Goal: Information Seeking & Learning: Check status

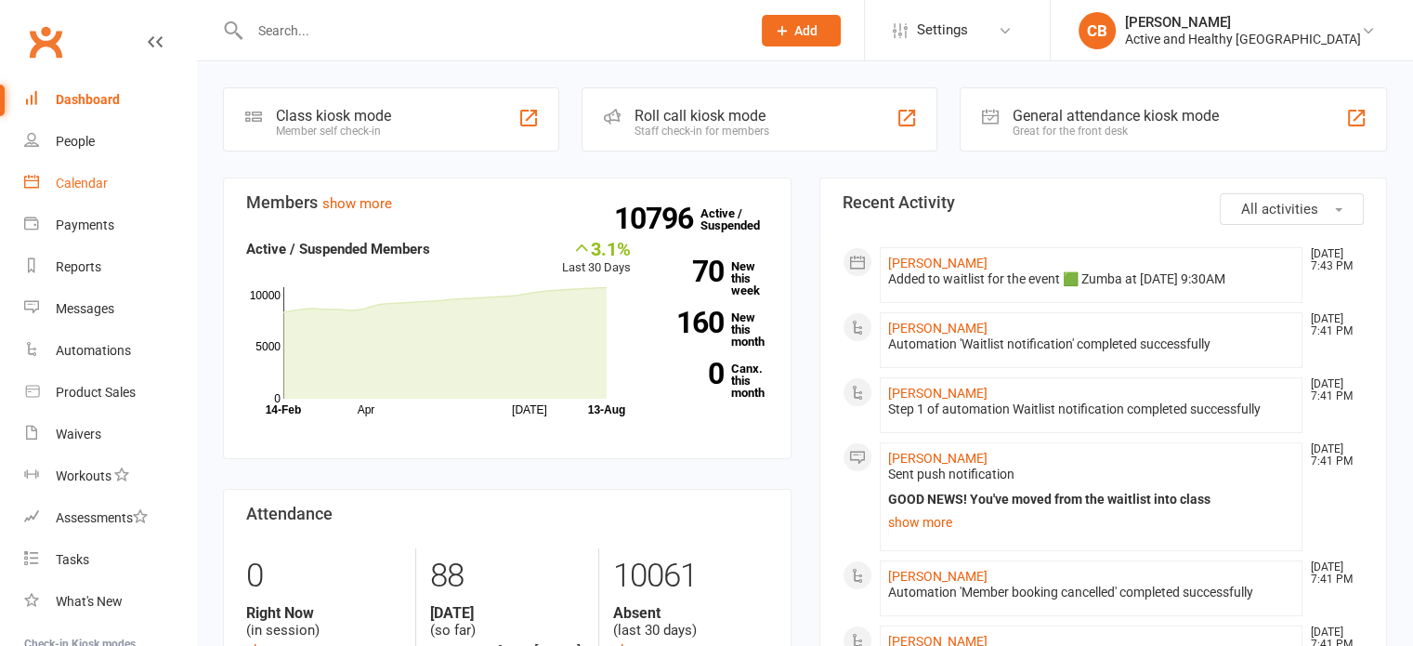
click at [96, 170] on link "Calendar" at bounding box center [110, 184] width 172 height 42
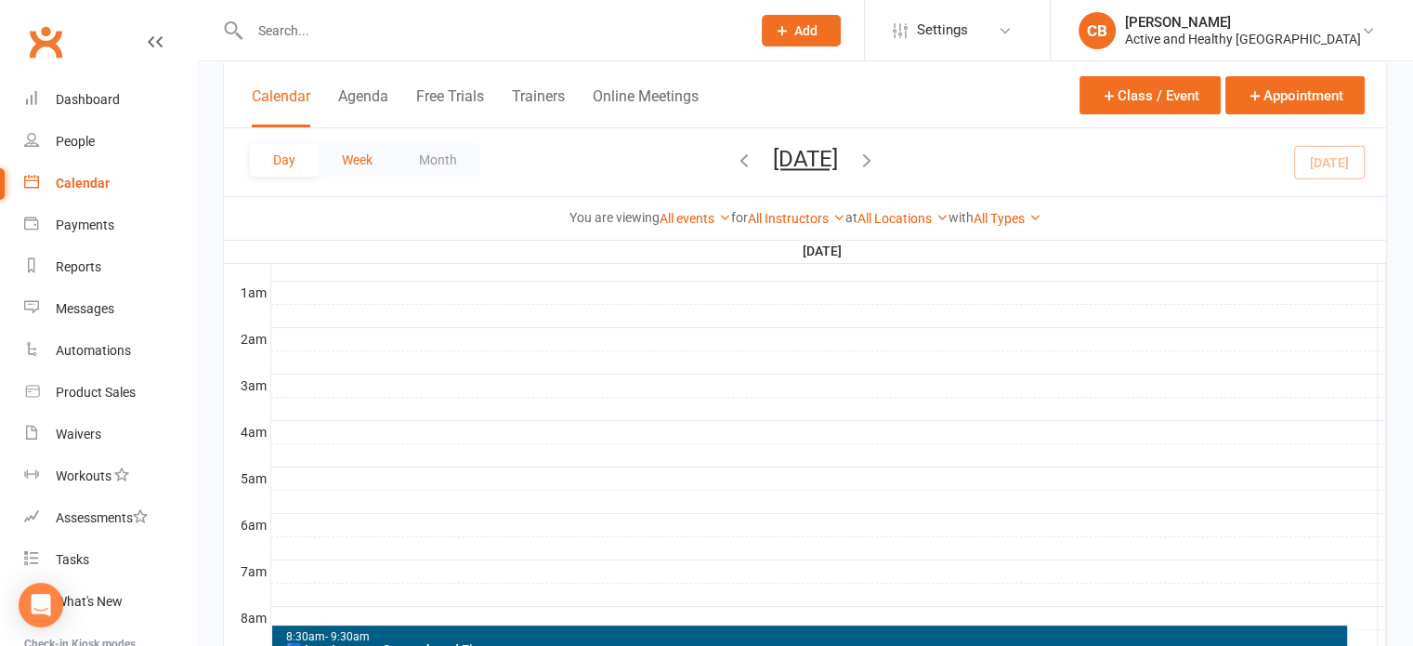
scroll to position [136, 0]
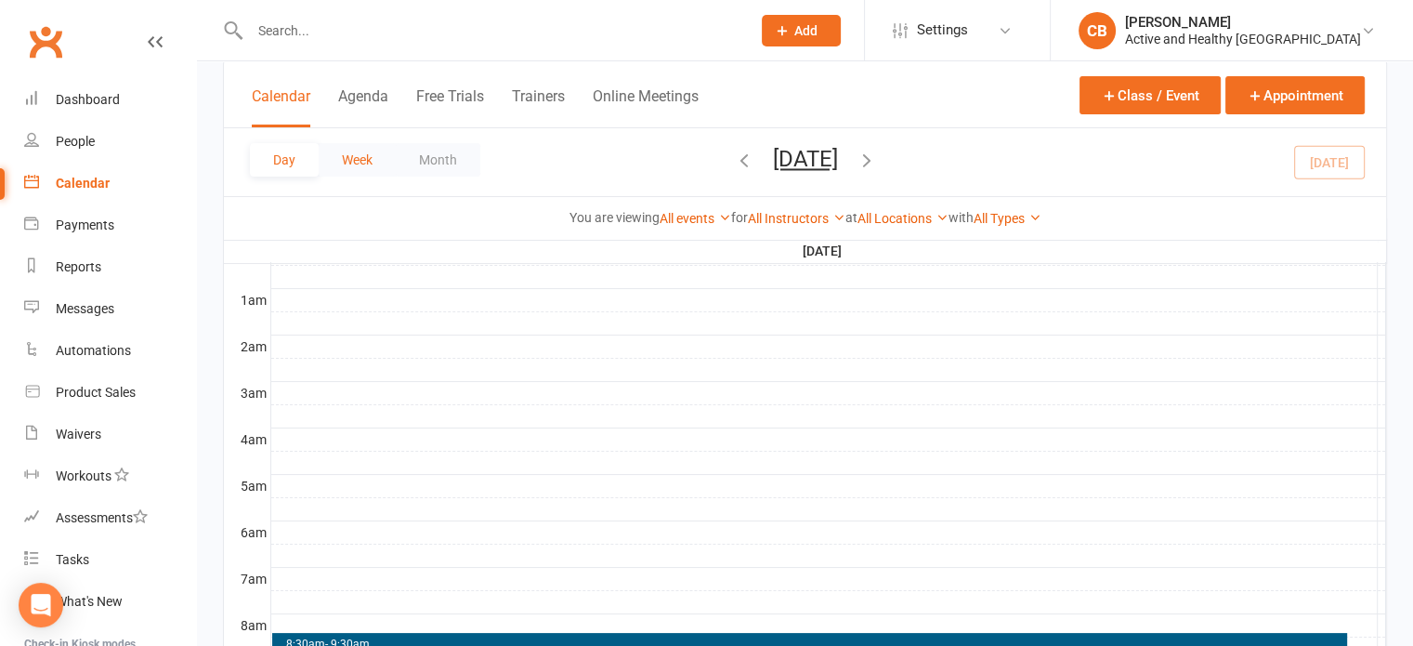
click at [360, 161] on button "Week" at bounding box center [357, 159] width 77 height 33
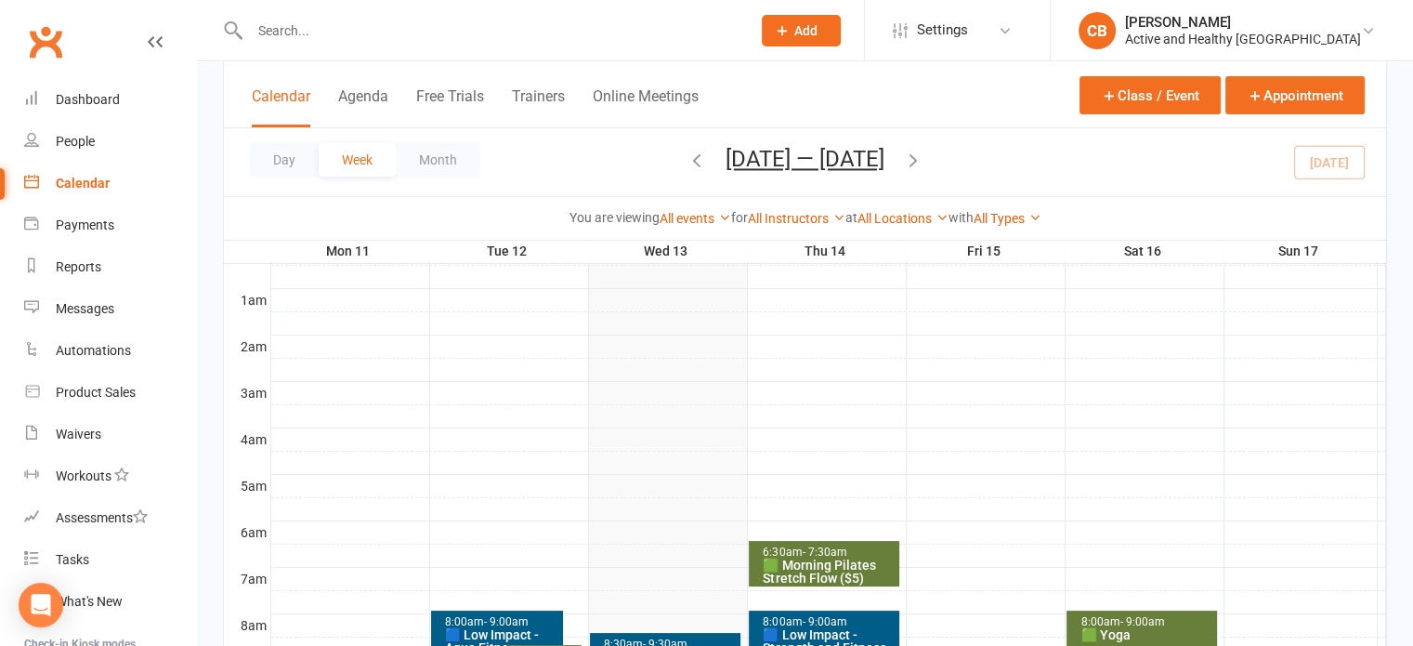
scroll to position [196, 0]
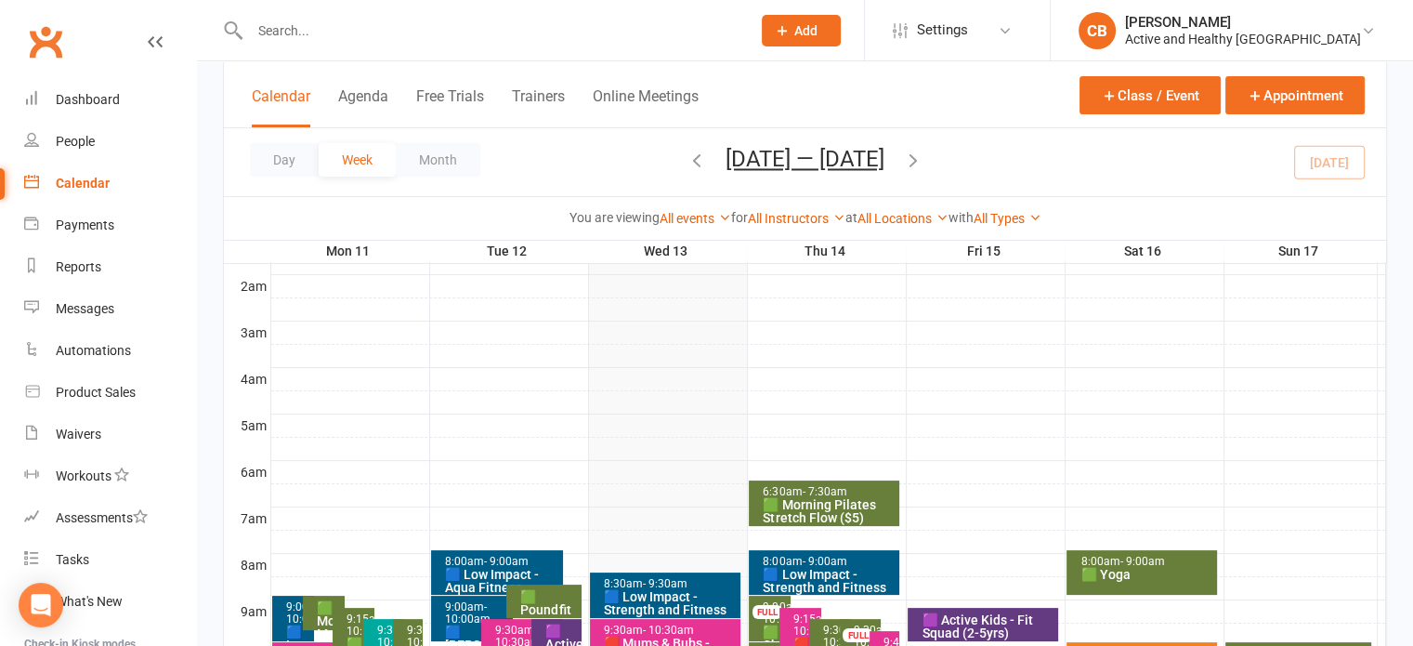
click at [923, 163] on icon "button" at bounding box center [913, 160] width 20 height 20
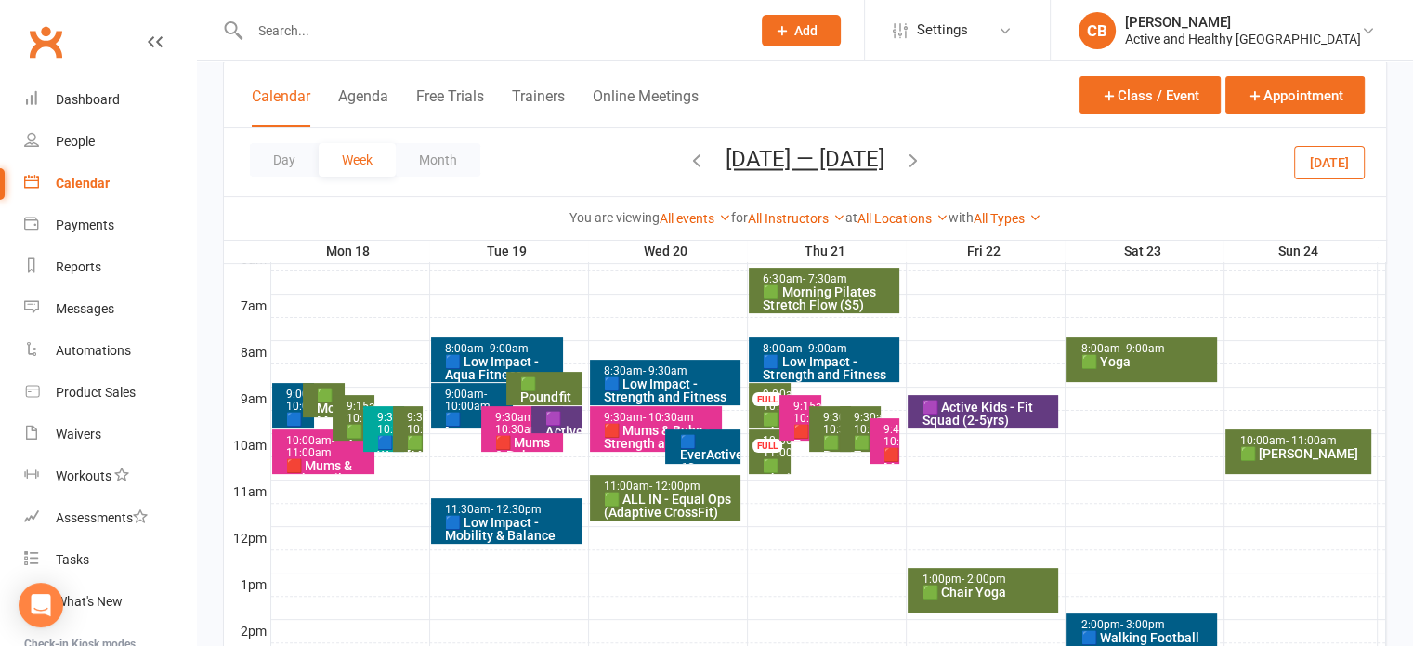
scroll to position [408, 0]
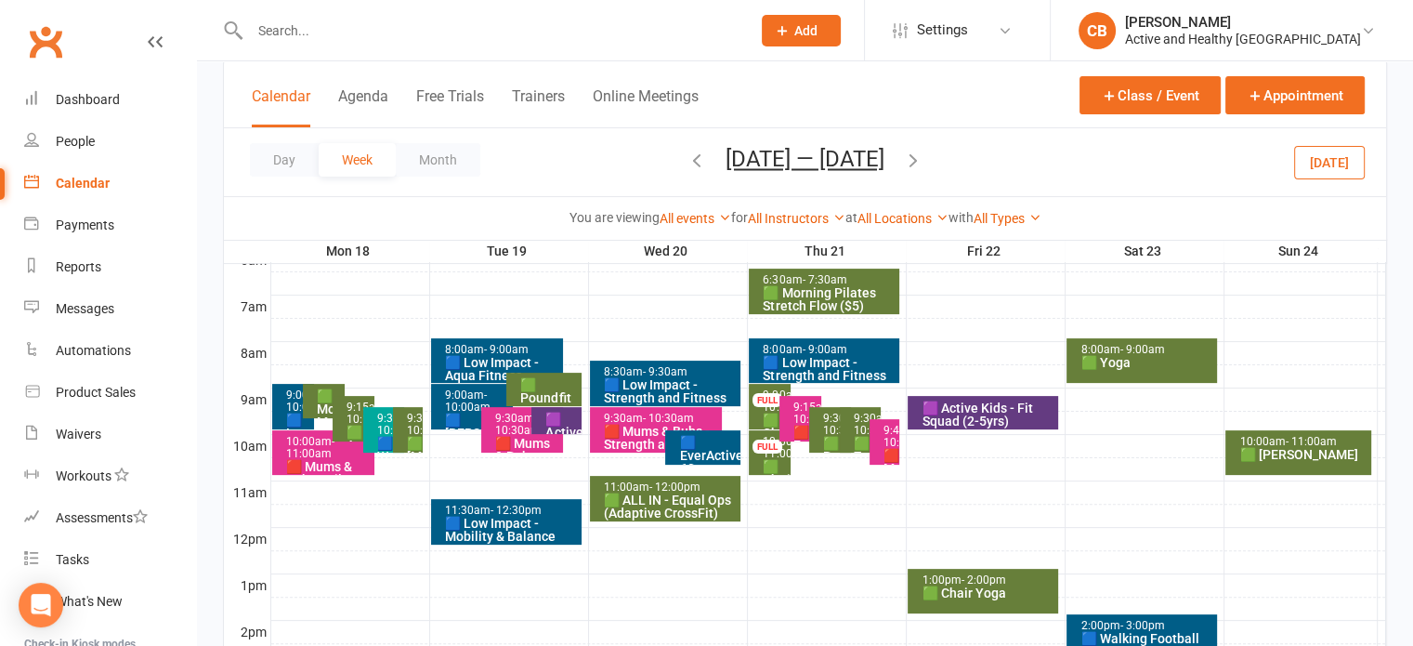
click at [635, 501] on div "🟩 ALL IN - Equal Ops (Adaptive CrossFit)" at bounding box center [670, 506] width 134 height 26
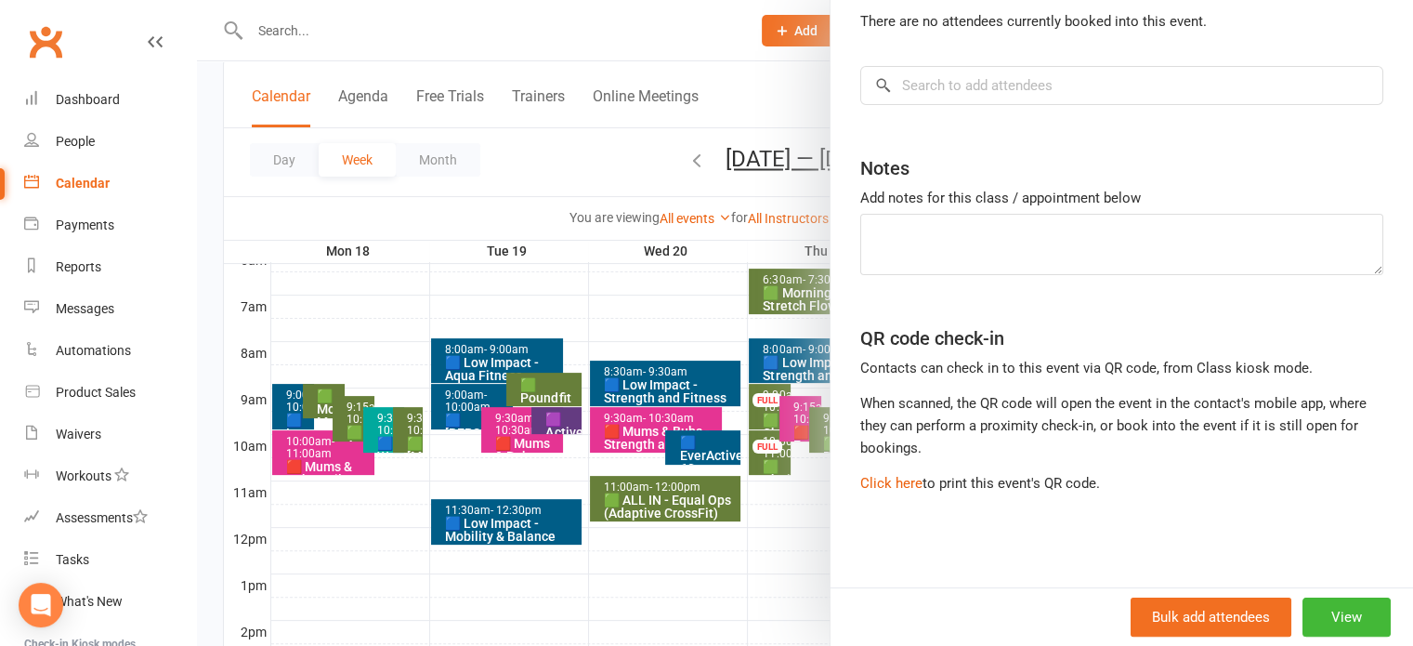
scroll to position [0, 0]
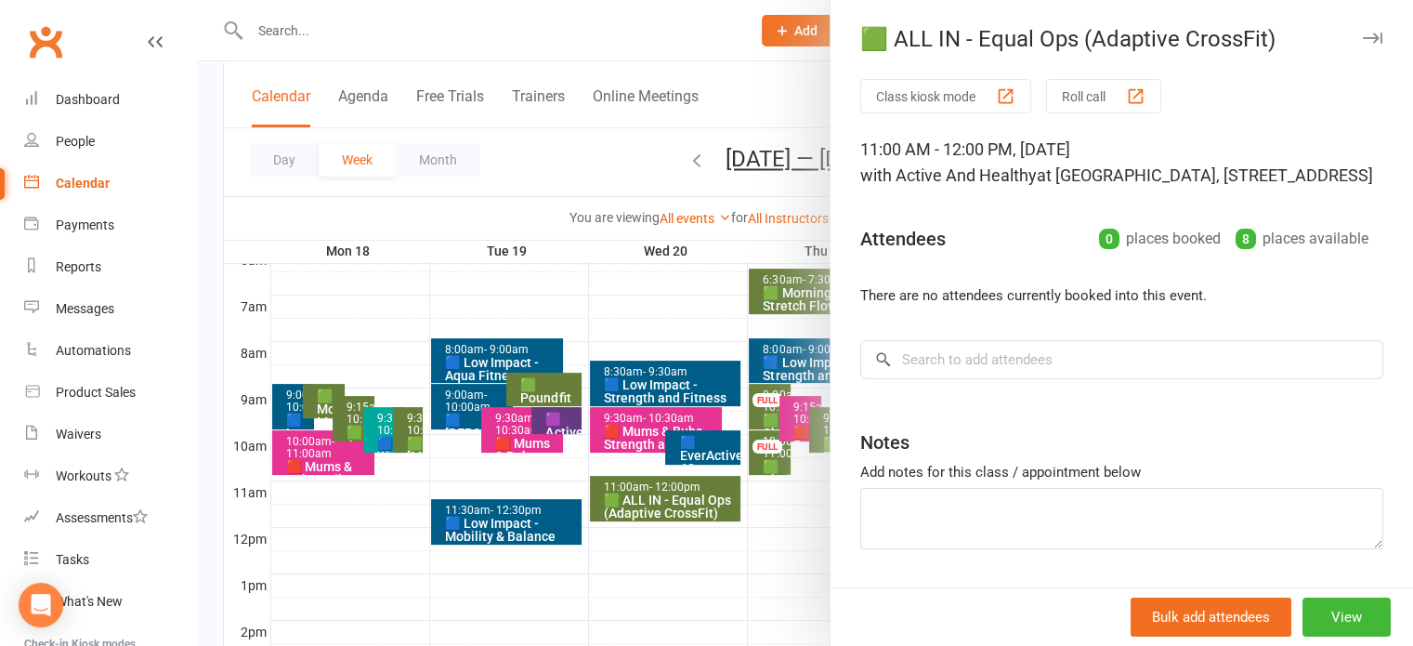
click at [576, 42] on div at bounding box center [805, 323] width 1216 height 646
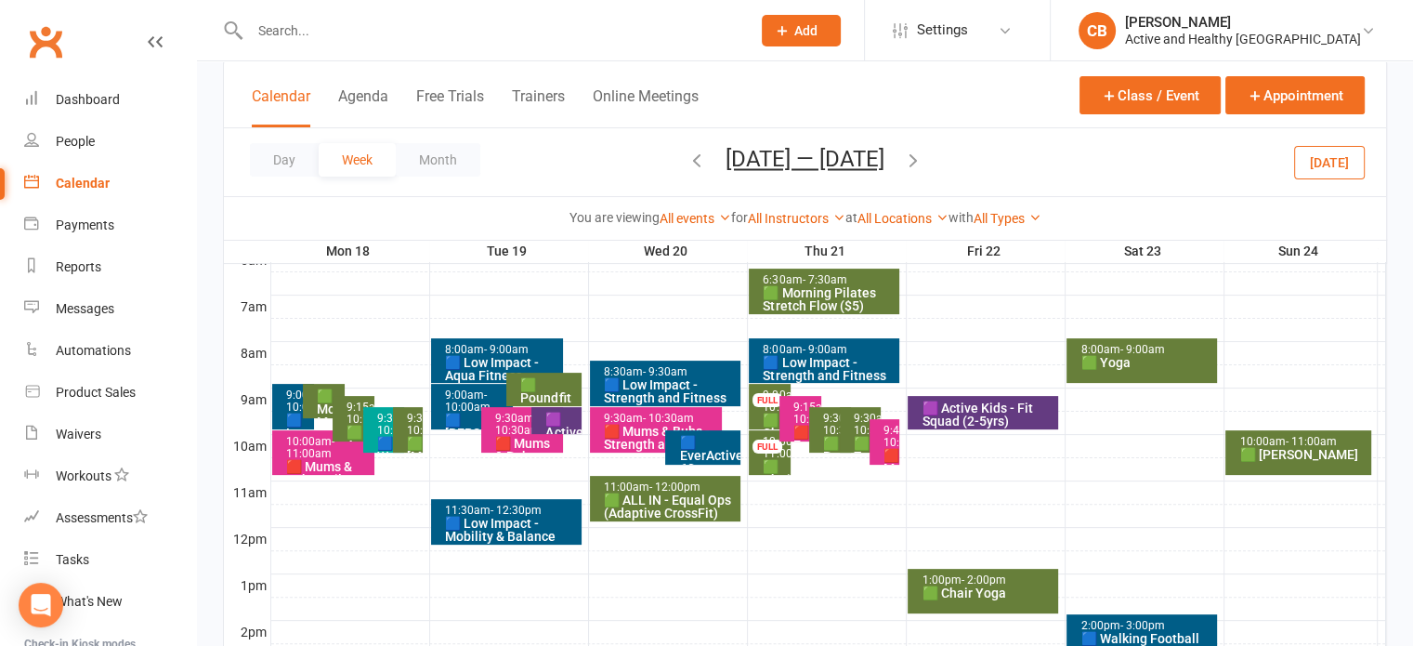
click at [921, 150] on icon "button" at bounding box center [913, 160] width 20 height 20
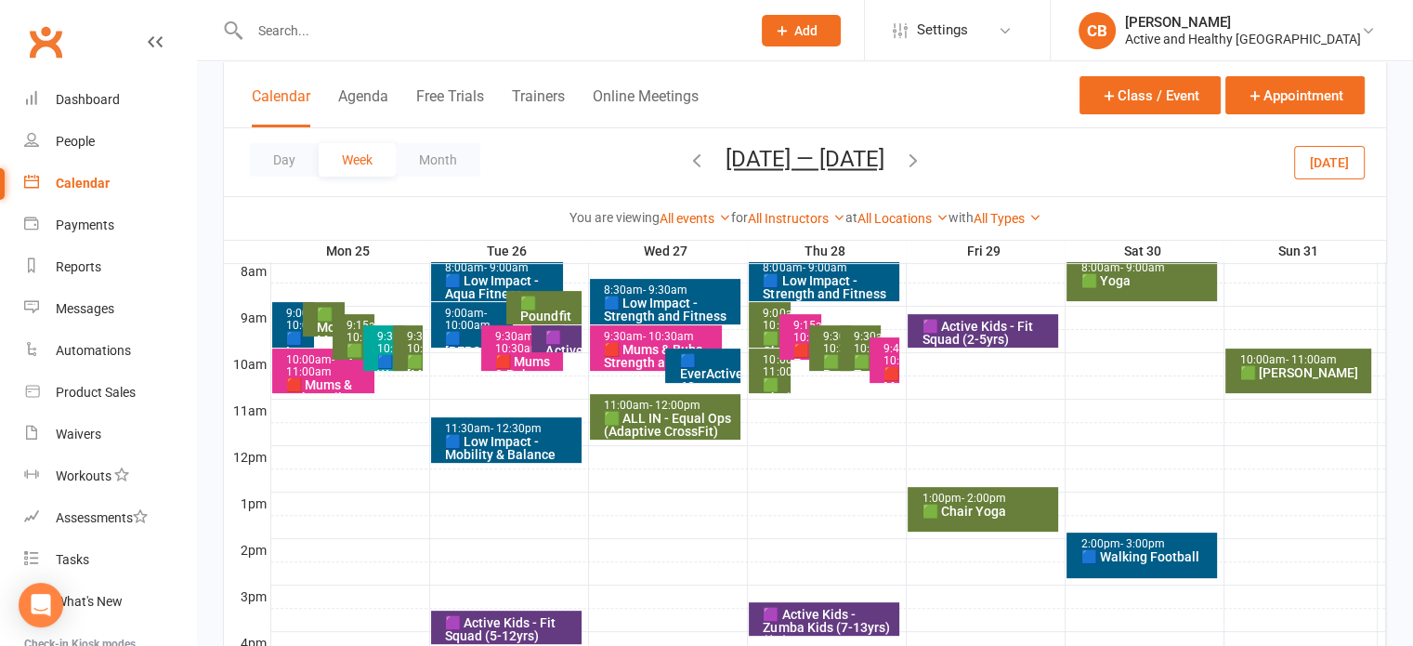
scroll to position [491, 0]
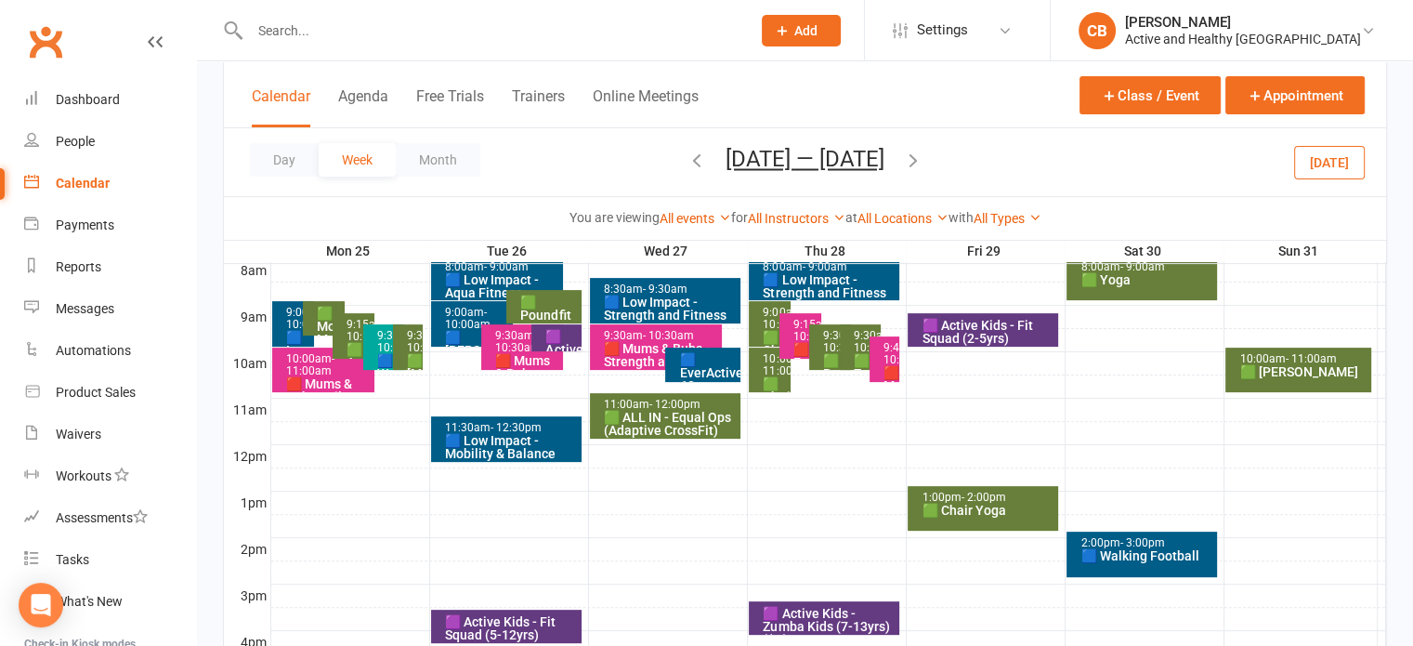
click at [666, 415] on div "🟩 ALL IN - Equal Ops (Adaptive CrossFit)" at bounding box center [670, 424] width 134 height 26
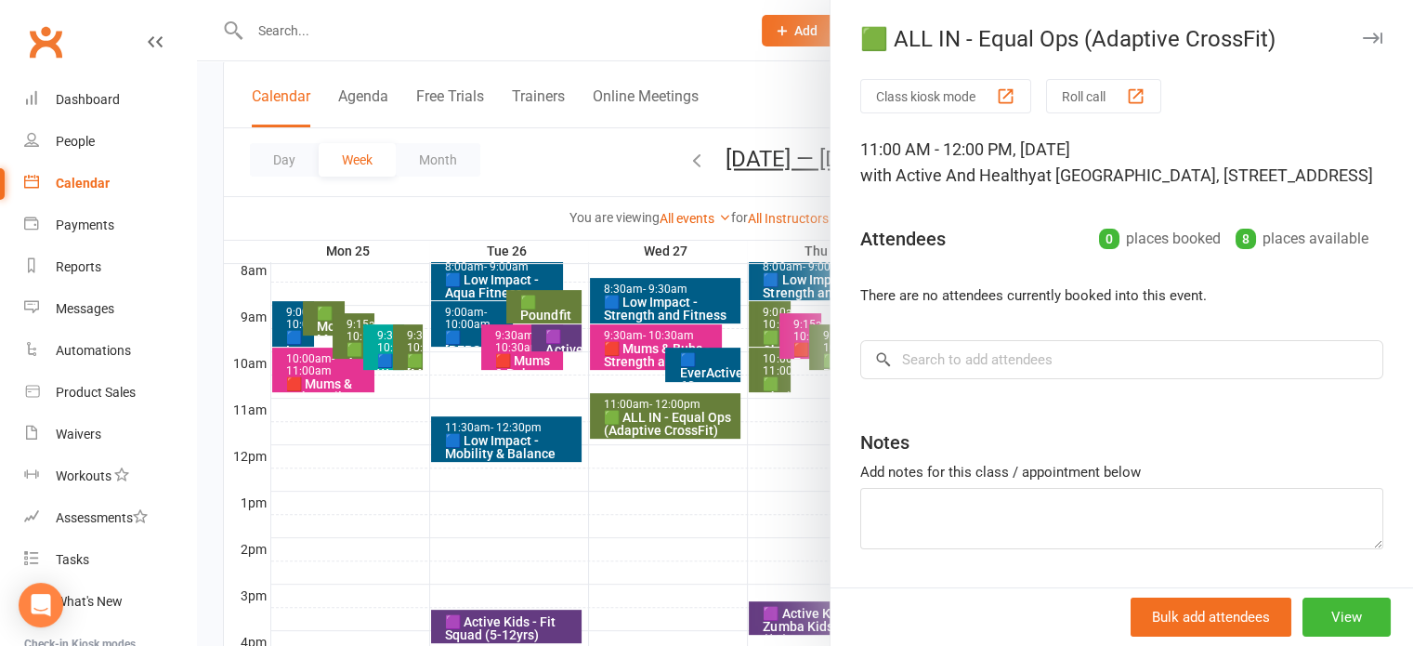
click at [556, 190] on div at bounding box center [805, 323] width 1216 height 646
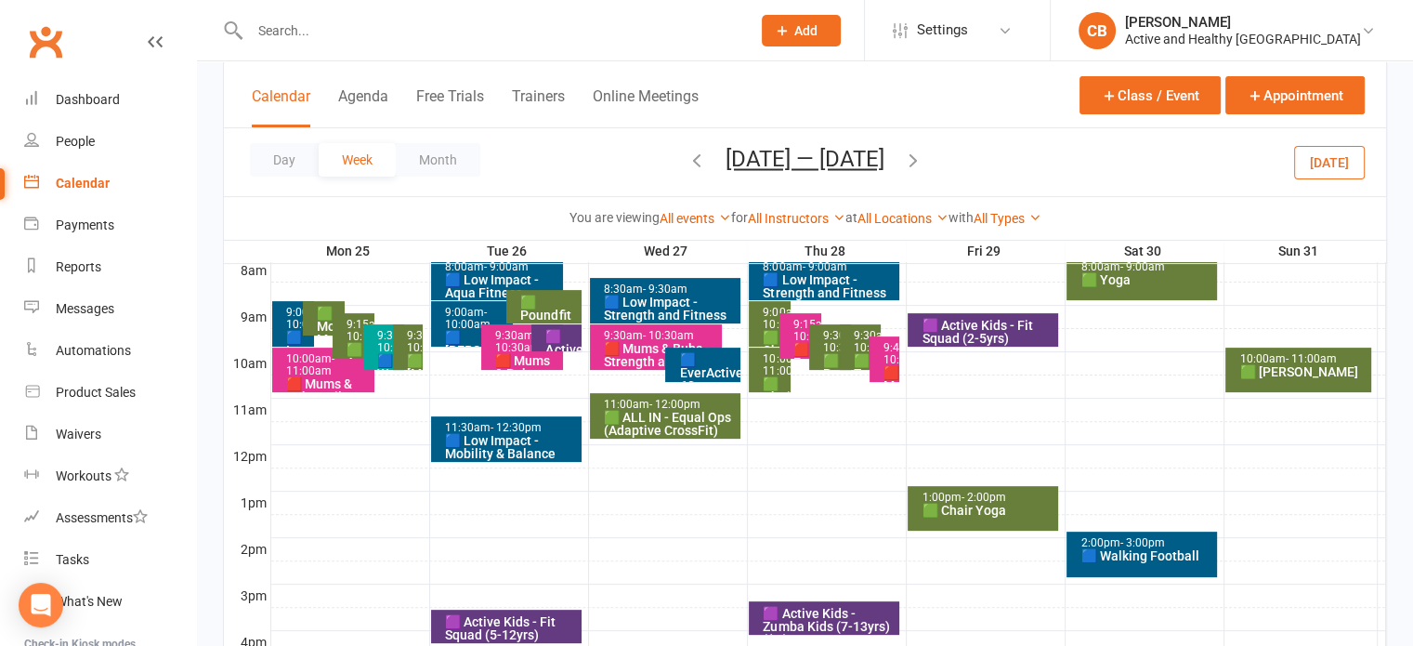
click at [922, 159] on icon "button" at bounding box center [913, 160] width 20 height 20
click at [629, 407] on div "11:00am - 12:00pm" at bounding box center [670, 405] width 134 height 12
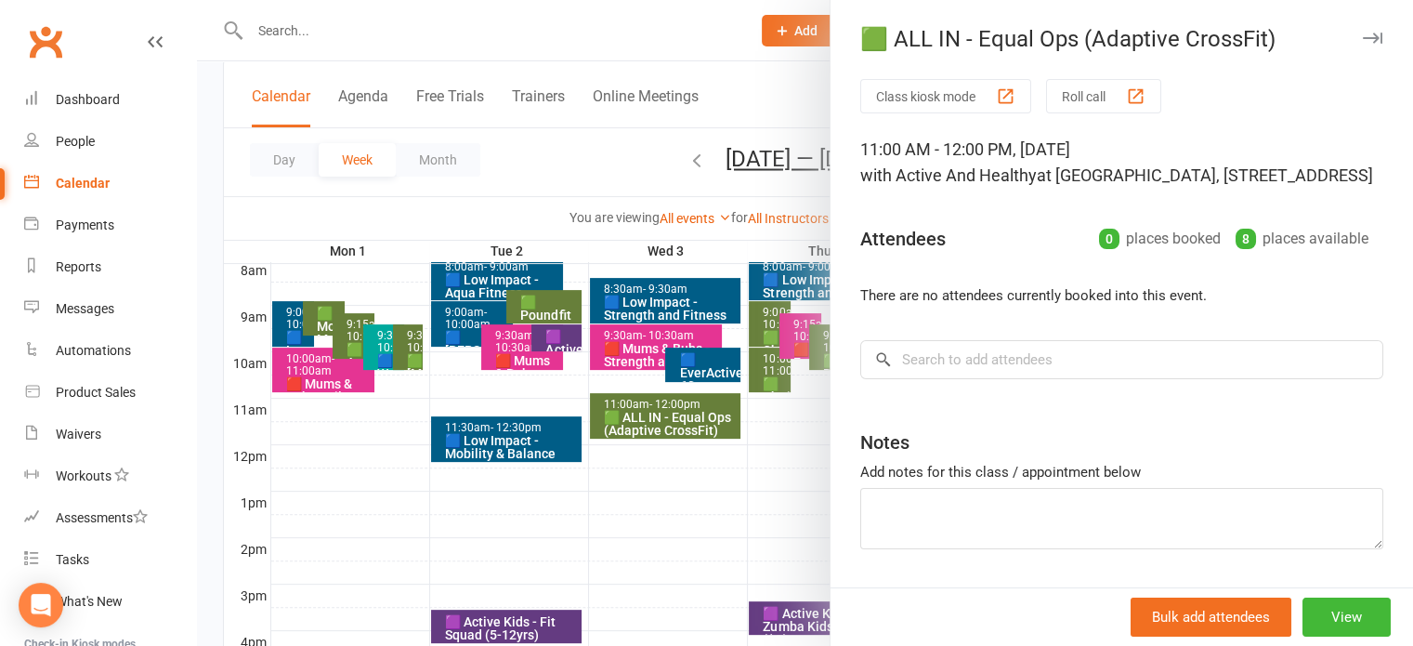
click at [630, 240] on div at bounding box center [805, 323] width 1216 height 646
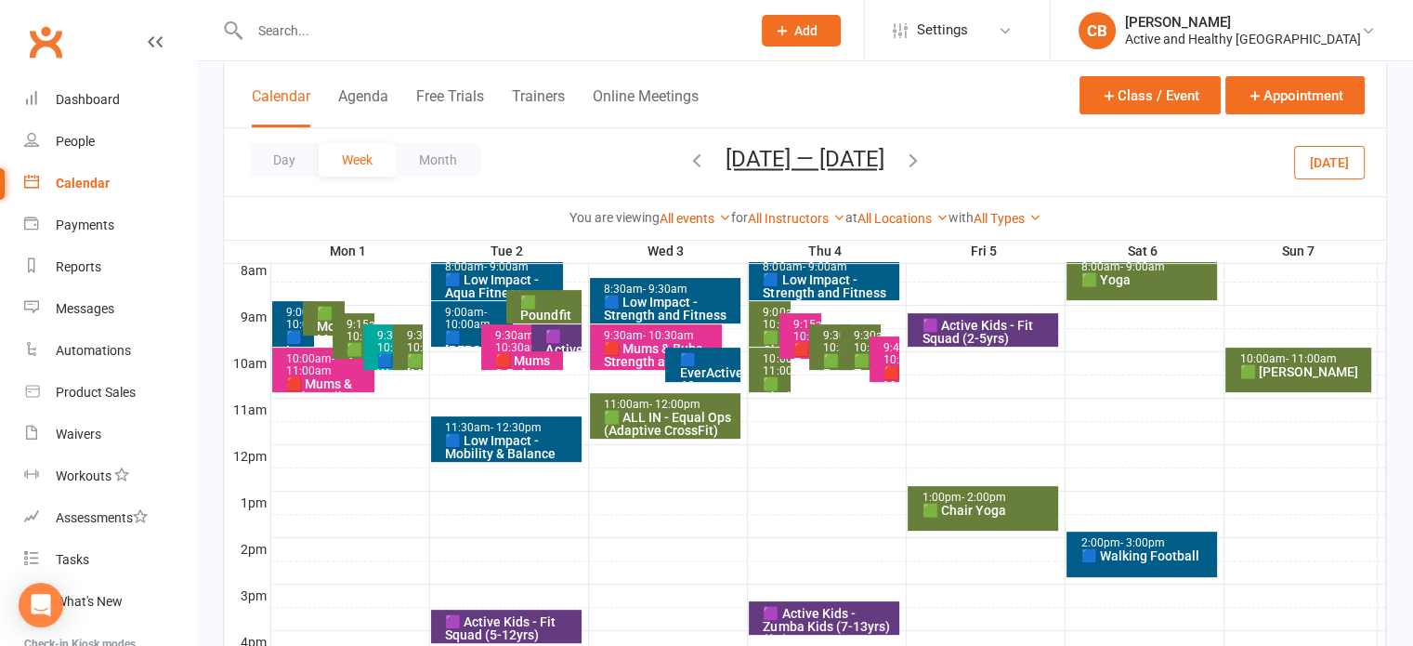
click at [909, 152] on icon "button" at bounding box center [913, 160] width 20 height 20
click at [650, 417] on div "🟩 ALL IN - Equal Ops (Adaptive CrossFit)" at bounding box center [670, 424] width 134 height 26
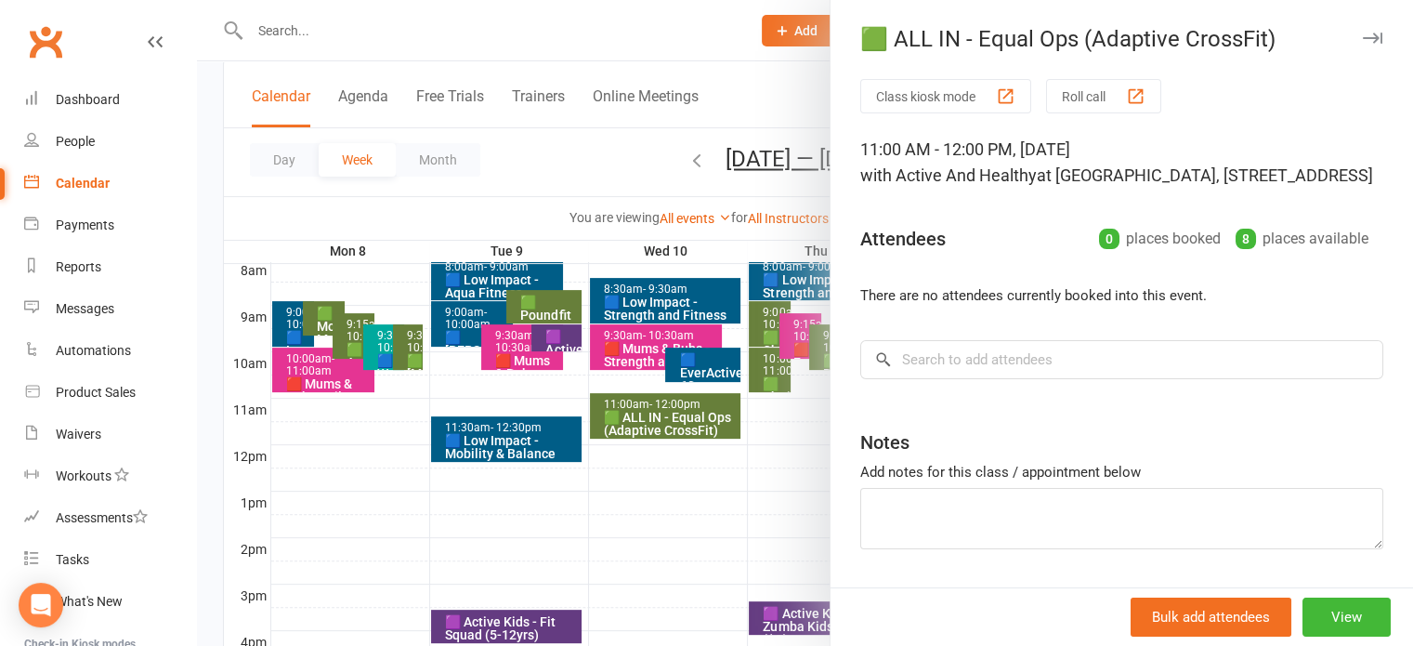
click at [711, 170] on div at bounding box center [805, 323] width 1216 height 646
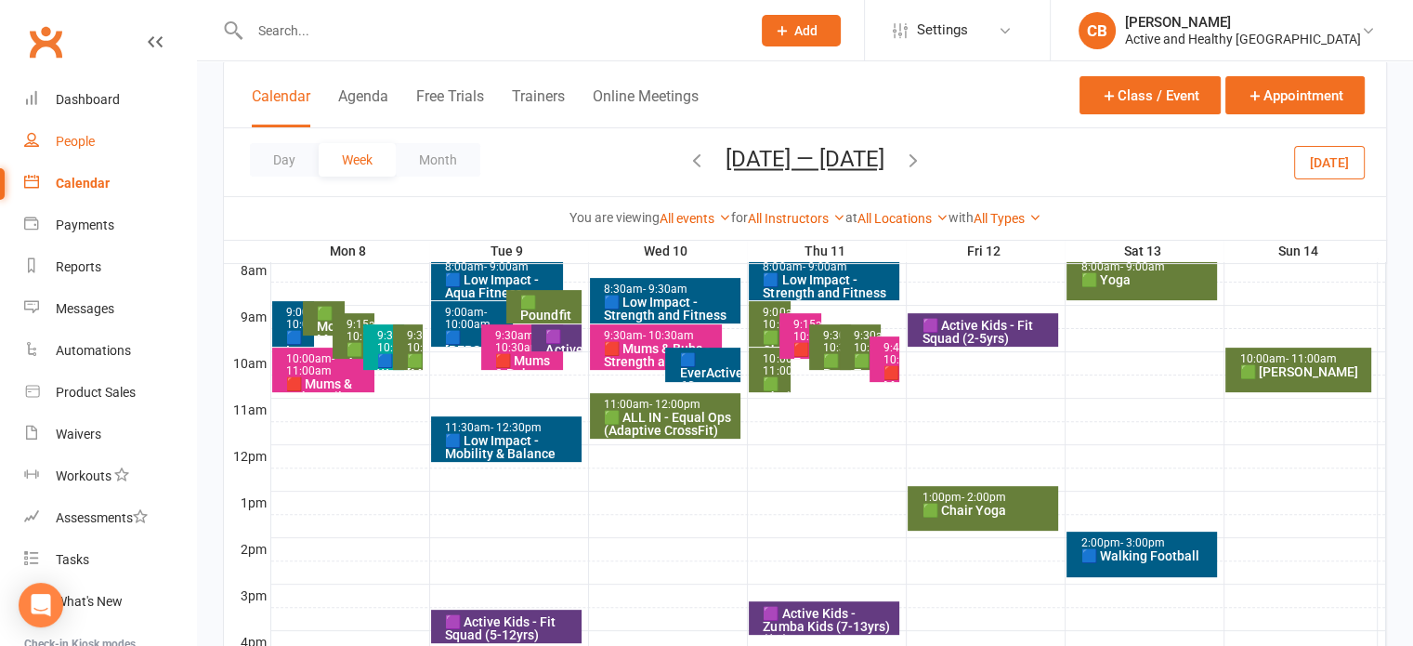
click at [93, 149] on div "People" at bounding box center [75, 141] width 39 height 15
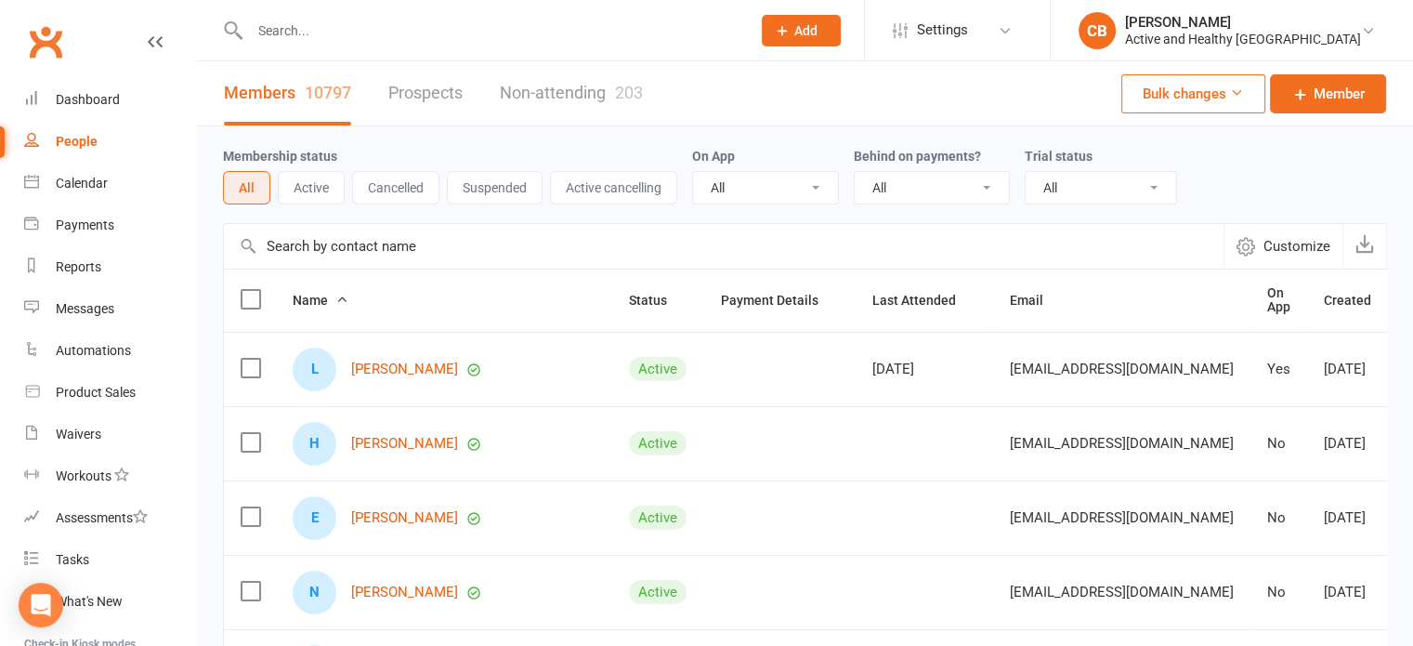
click at [373, 237] on input "text" at bounding box center [724, 246] width 1000 height 45
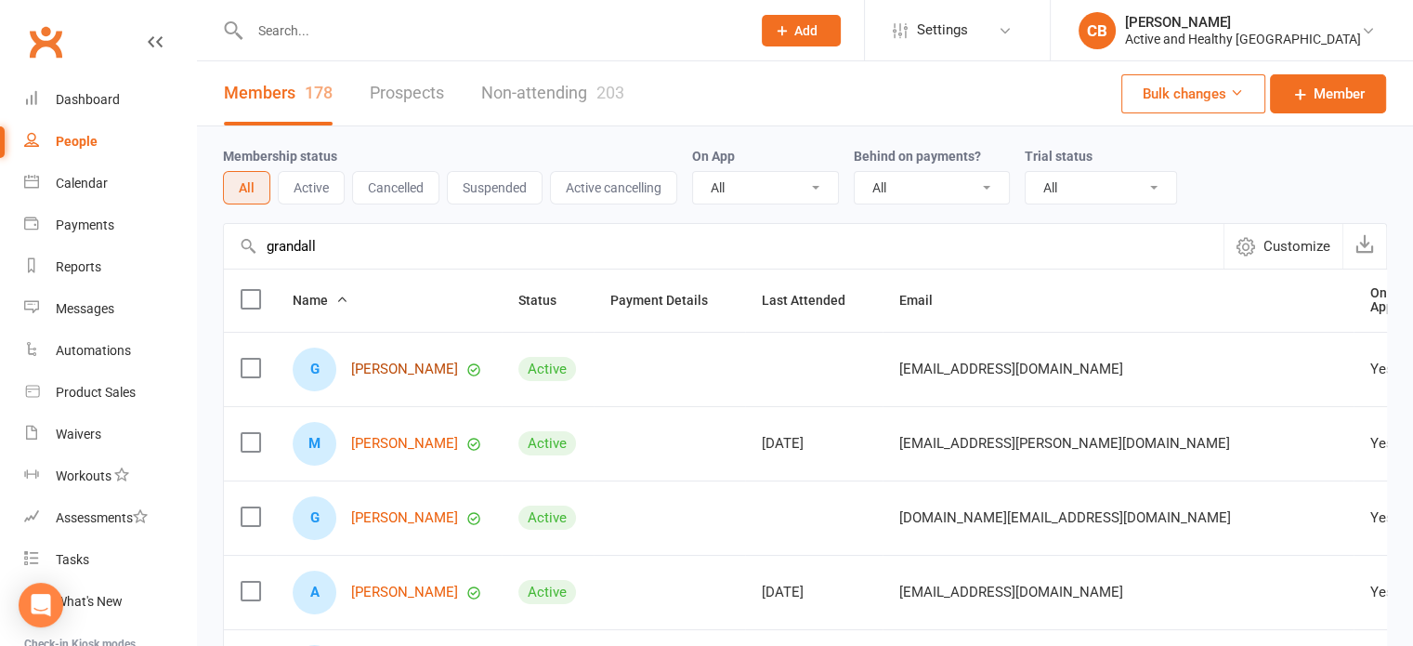
type input "grandall"
click at [422, 364] on link "[PERSON_NAME]" at bounding box center [404, 369] width 107 height 16
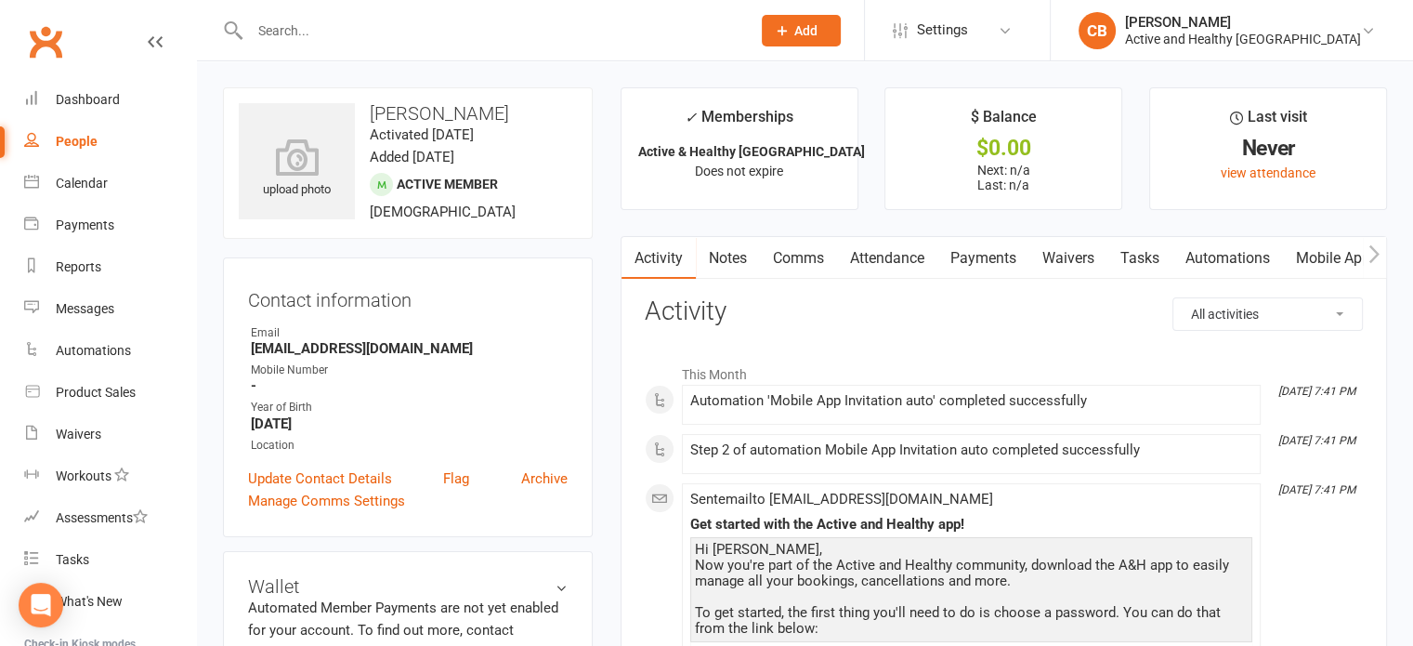
click at [891, 247] on link "Attendance" at bounding box center [887, 258] width 100 height 43
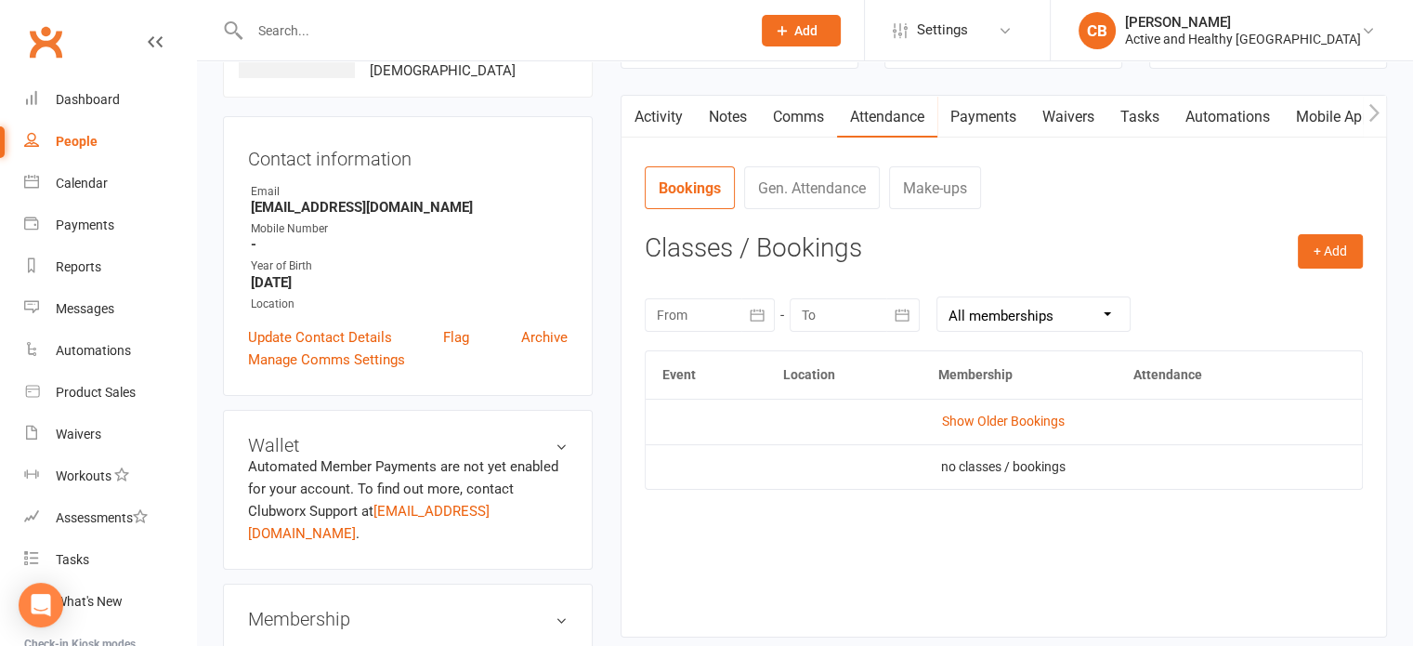
scroll to position [143, 0]
click at [975, 412] on link "Show Older Bookings" at bounding box center [1003, 419] width 123 height 15
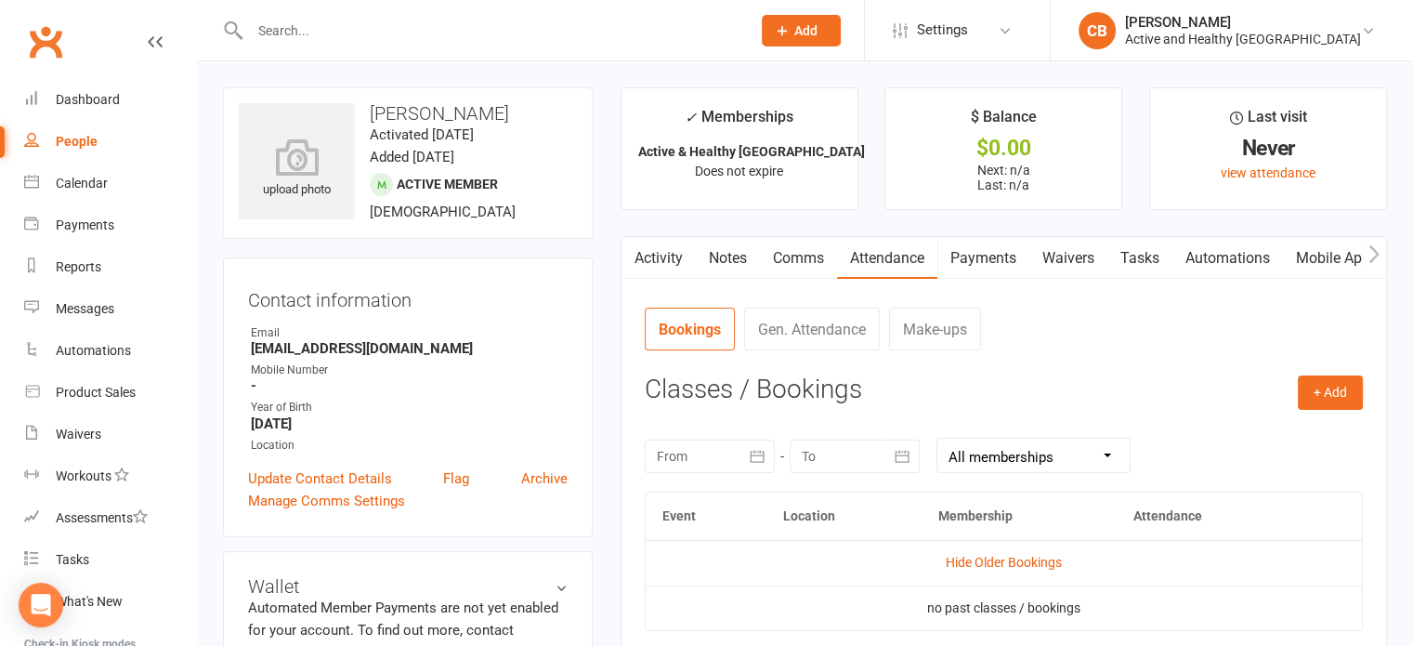
click at [50, 134] on link "People" at bounding box center [110, 142] width 172 height 42
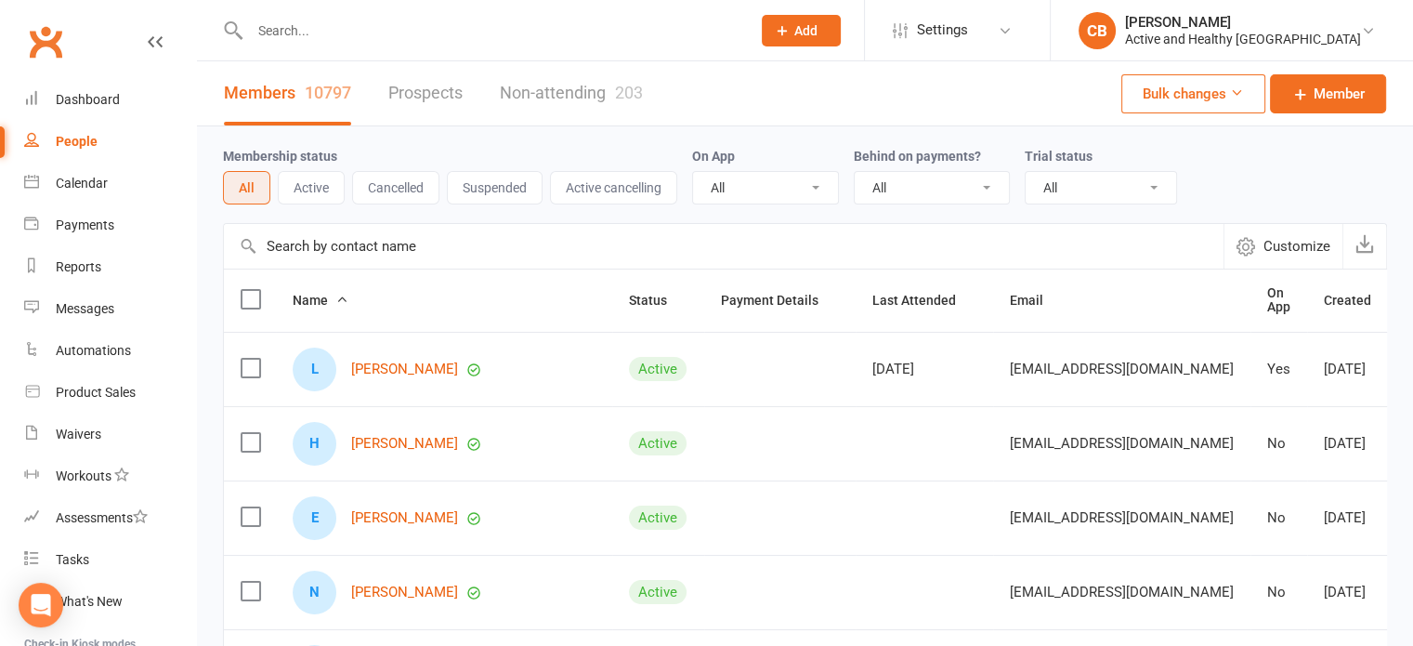
click at [338, 250] on input "text" at bounding box center [724, 246] width 1000 height 45
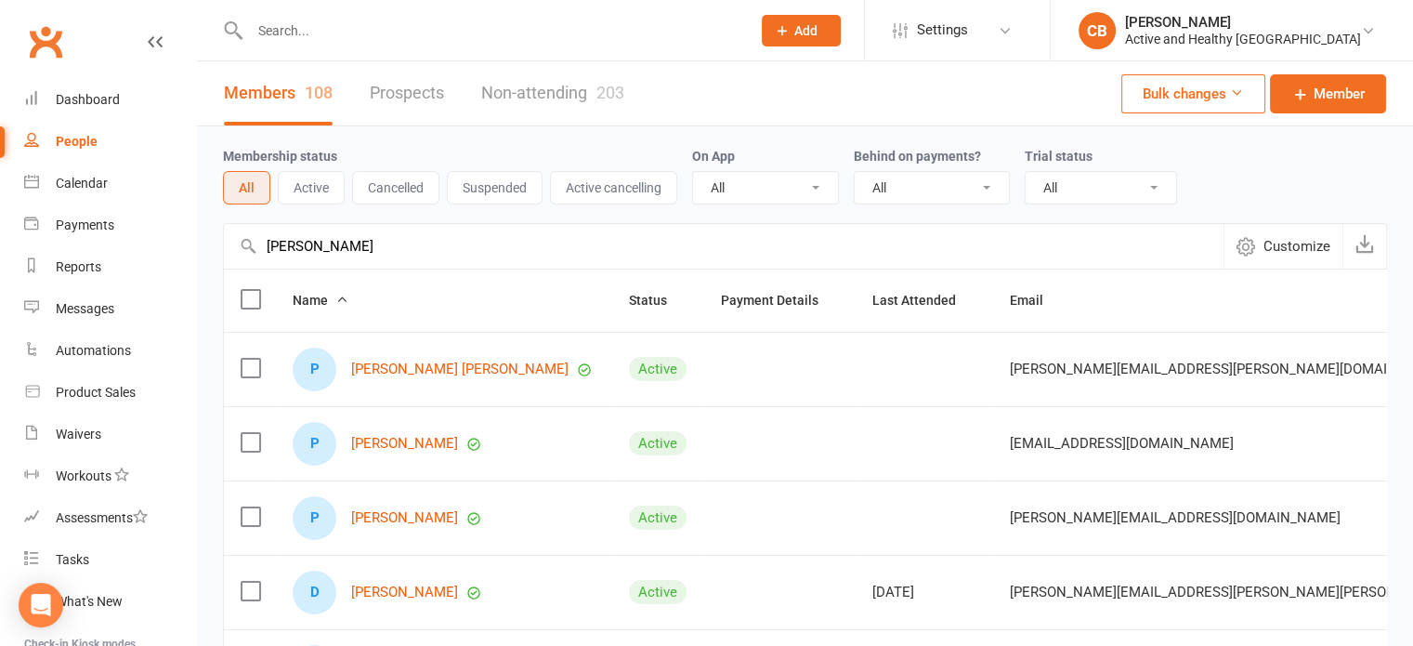
type input "[PERSON_NAME]"
click at [72, 122] on link "People" at bounding box center [110, 142] width 172 height 42
